Goal: Task Accomplishment & Management: Manage account settings

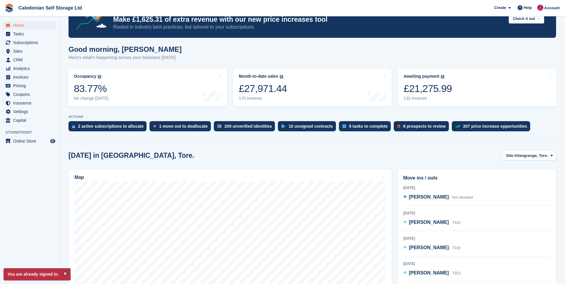
scroll to position [60, 0]
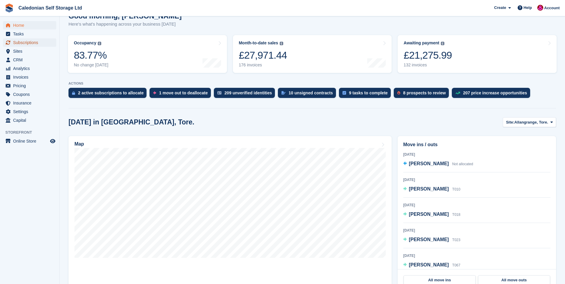
click at [26, 42] on span "Subscriptions" at bounding box center [31, 42] width 36 height 8
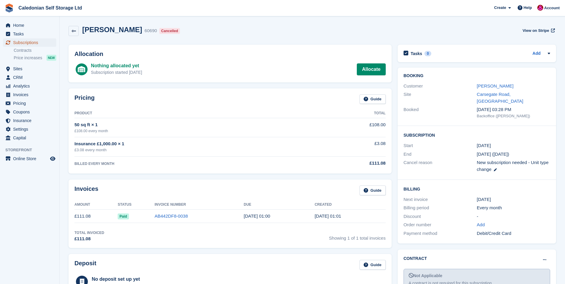
click at [21, 43] on span "Subscriptions" at bounding box center [31, 42] width 36 height 8
